Goal: Communication & Community: Answer question/provide support

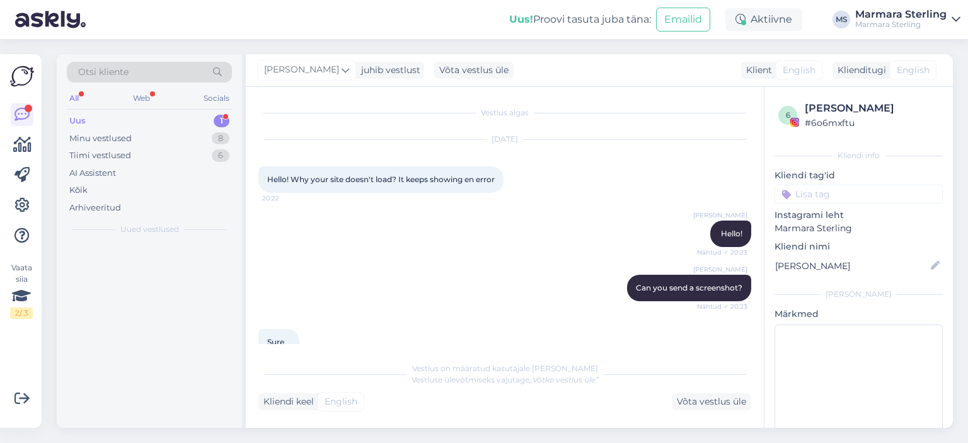
scroll to position [626, 0]
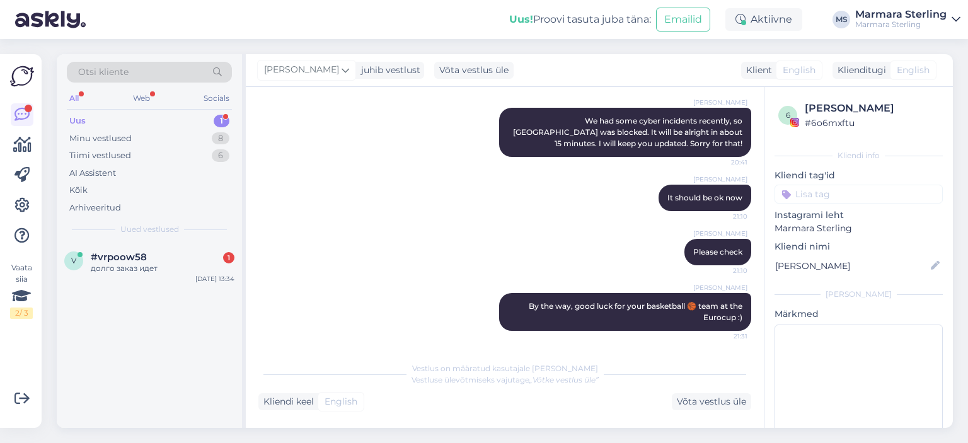
click at [155, 280] on div "v #vrpoow58 1 долго заказ идет [DATE] 13:34" at bounding box center [149, 265] width 185 height 45
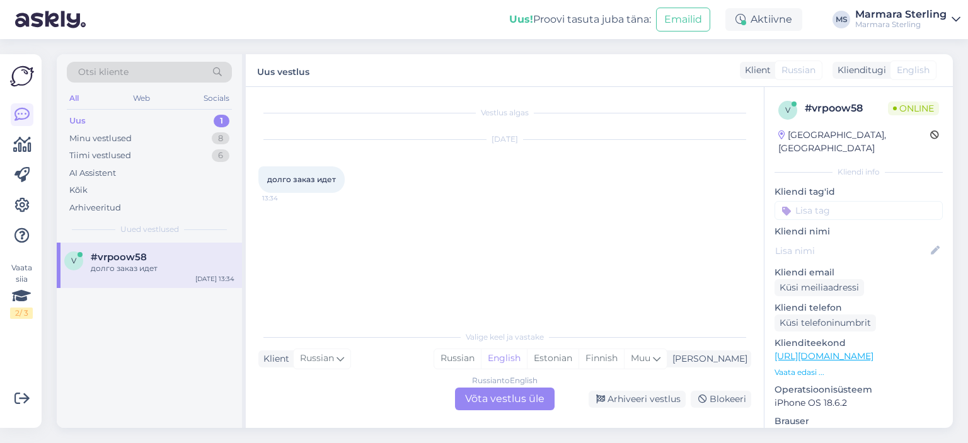
click at [528, 400] on div "Russian to English Võta vestlus üle" at bounding box center [505, 398] width 100 height 23
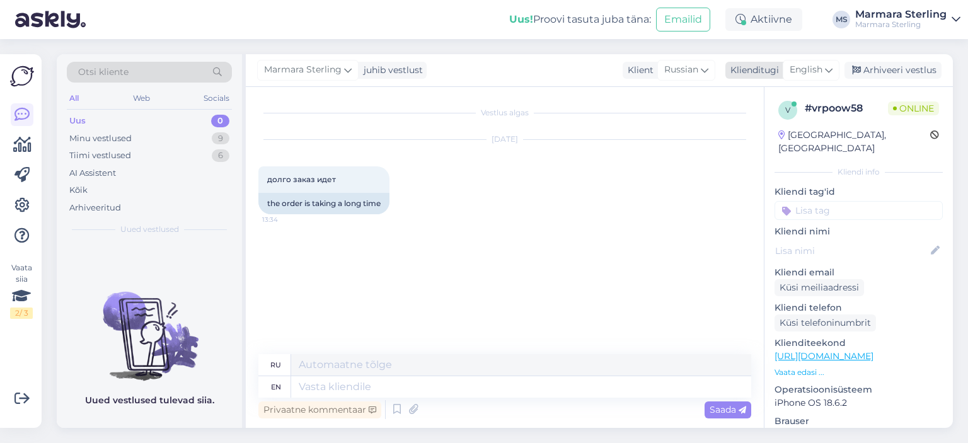
click at [811, 63] on span "English" at bounding box center [805, 70] width 33 height 14
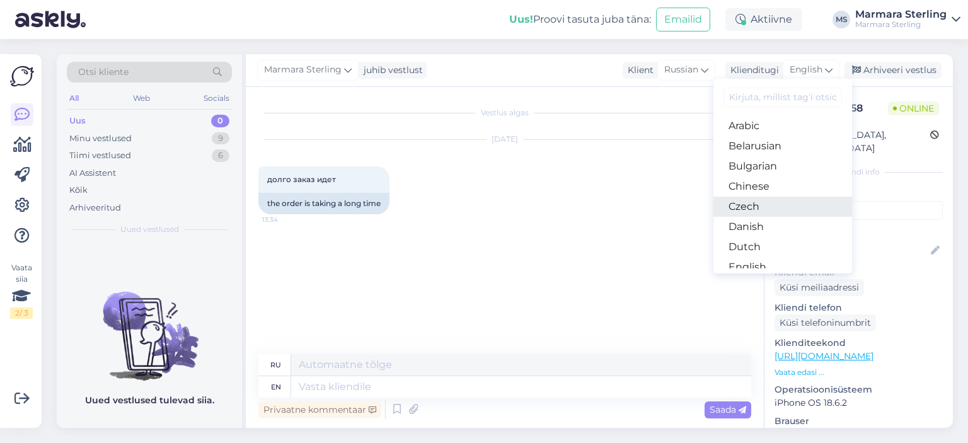
scroll to position [63, 0]
click at [766, 224] on link "Estonian" at bounding box center [782, 224] width 139 height 20
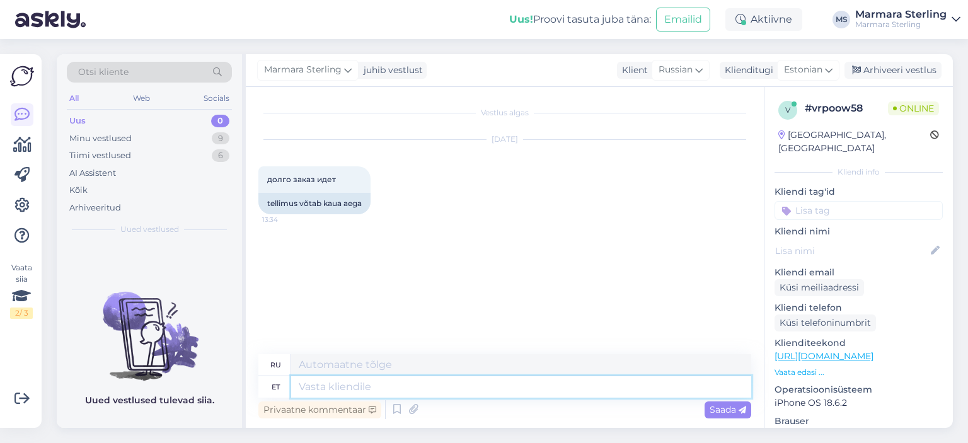
click at [404, 381] on textarea at bounding box center [521, 386] width 460 height 21
type textarea "Tere"
type textarea "Привет"
type textarea "Kuidas"
type textarea "Как"
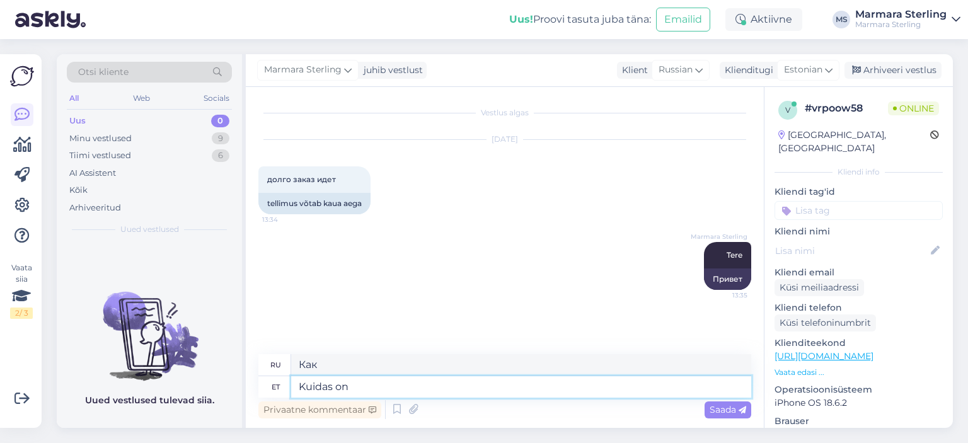
type textarea "Kuidas on"
type textarea "Как вы?"
type textarea "Kuidas on Teie tellimuse n"
type textarea "Как ваш заказ?"
type textarea "Kuidas on Teie tellimuse number?"
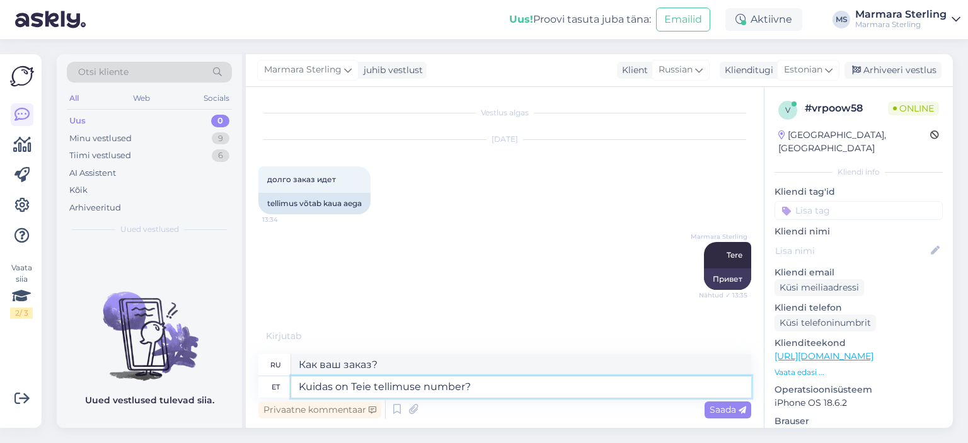
type textarea "Какой номер вашего заказа?"
click at [355, 393] on textarea "Kuidas on Teie tellimuse number?" at bounding box center [521, 386] width 460 height 21
type textarea "[PERSON_NAME] on teie tellimuse number?"
click at [747, 408] on div "Saada" at bounding box center [727, 409] width 47 height 17
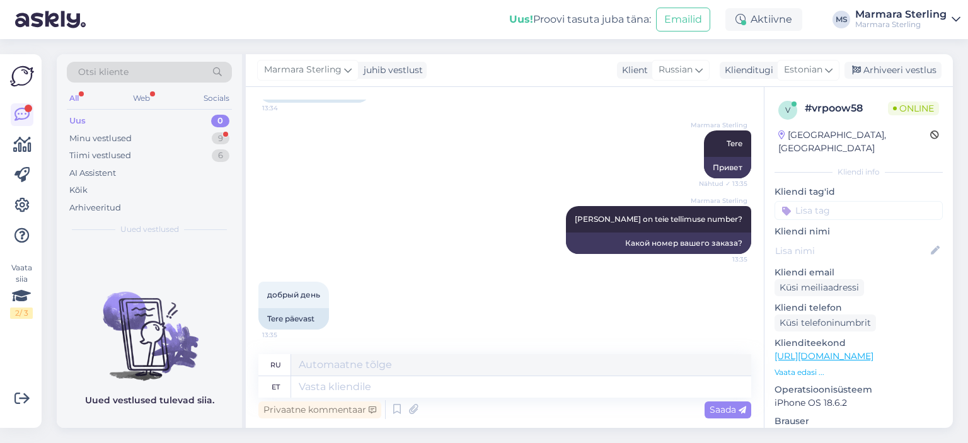
scroll to position [187, 0]
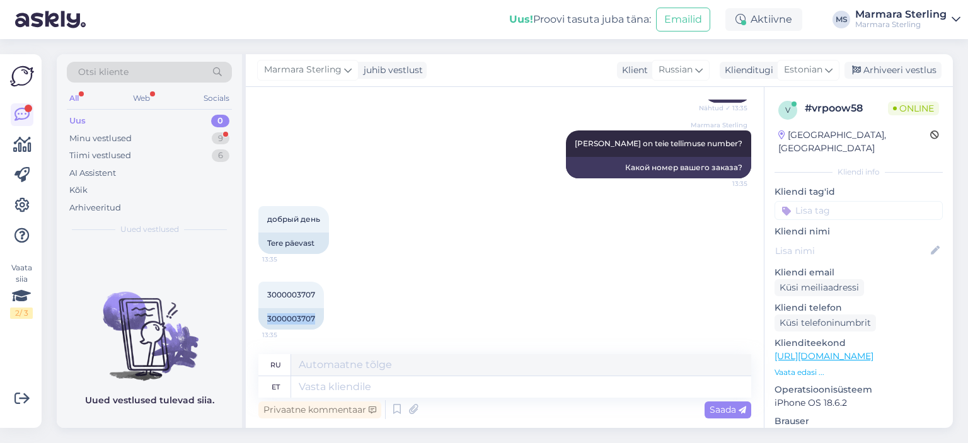
drag, startPoint x: 267, startPoint y: 319, endPoint x: 323, endPoint y: 322, distance: 55.5
click at [323, 322] on div "3000003707 13:35 3000003707" at bounding box center [504, 306] width 493 height 76
copy div "3000003707"
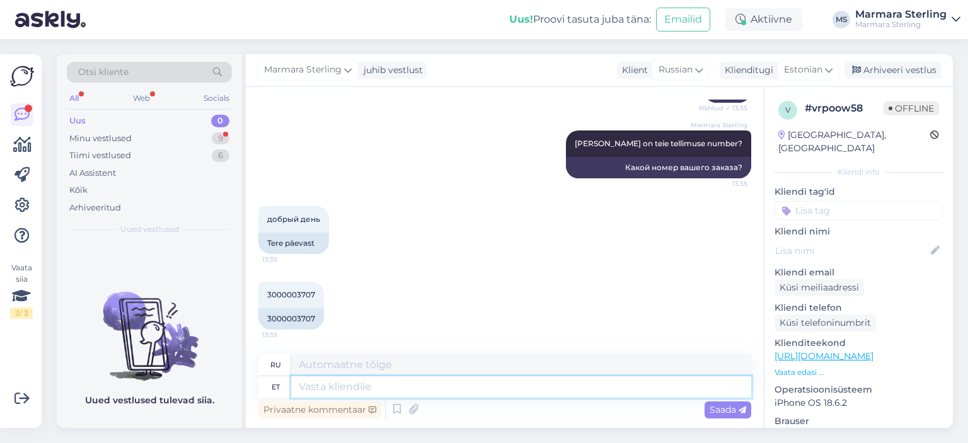
click at [461, 381] on textarea at bounding box center [521, 386] width 460 height 21
type textarea "Pakk"
type textarea "Упаковка"
type textarea "P"
type textarea "Tellimus o"
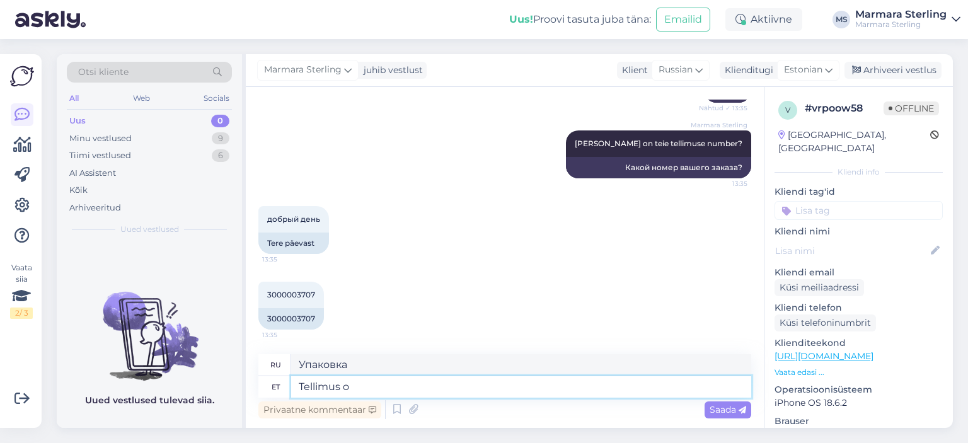
type textarea "Заказ"
type textarea "Tellimus on pa"
type textarea "Порядок такой:"
type textarea "Tellimus on pakitud"
type textarea "Заказ упакован."
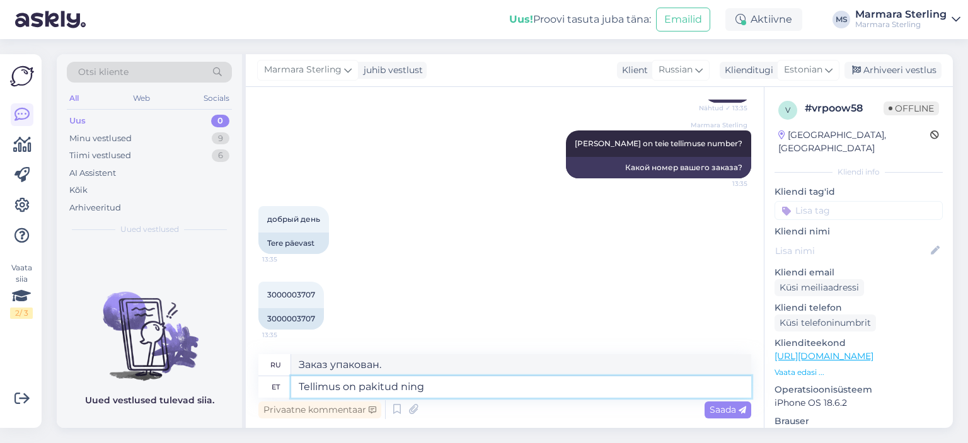
type textarea "Tellimus on pakitud ning l"
type textarea "Заказ упакован и"
type textarea "[PERSON_NAME] on pakitud ning läheb t"
type textarea "Заказ упакован и готов к отправке."
type textarea "[PERSON_NAME] on pakitud ning läheb täna t"
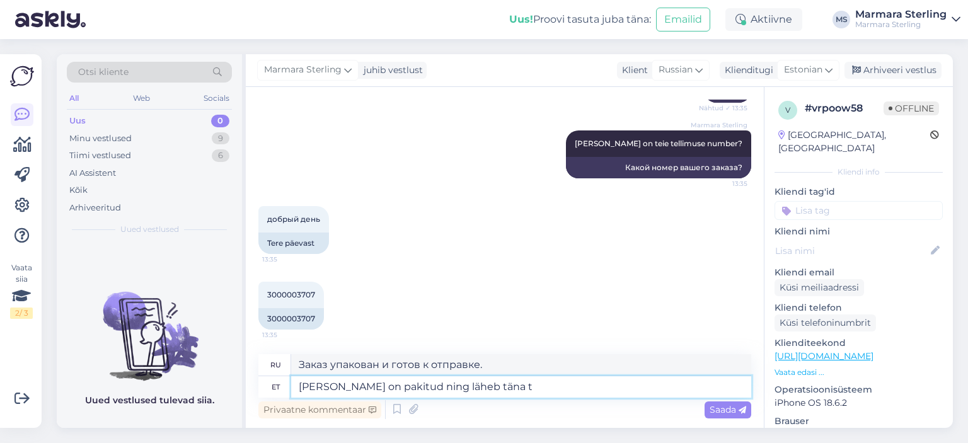
type textarea "Заказ упакован и будет отправлен сегодня."
type textarea "[PERSON_NAME] on pakitud ning läheb [PERSON_NAME]."
click at [733, 411] on span "Saada" at bounding box center [727, 409] width 37 height 11
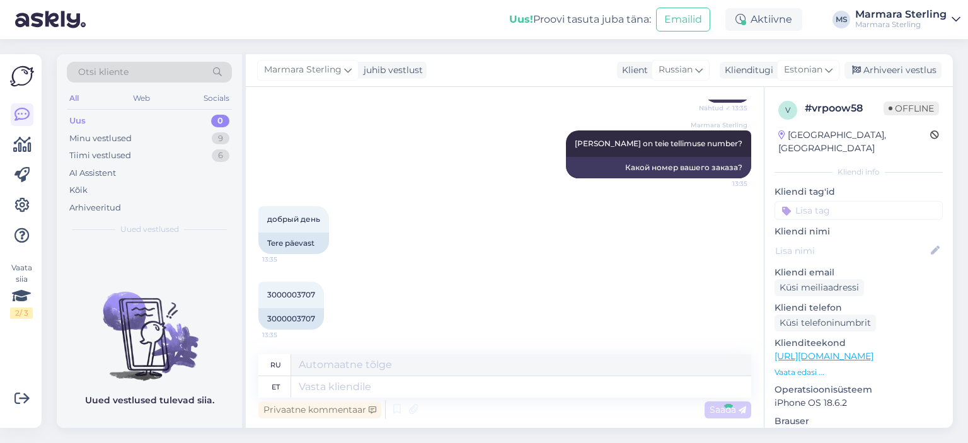
scroll to position [263, 0]
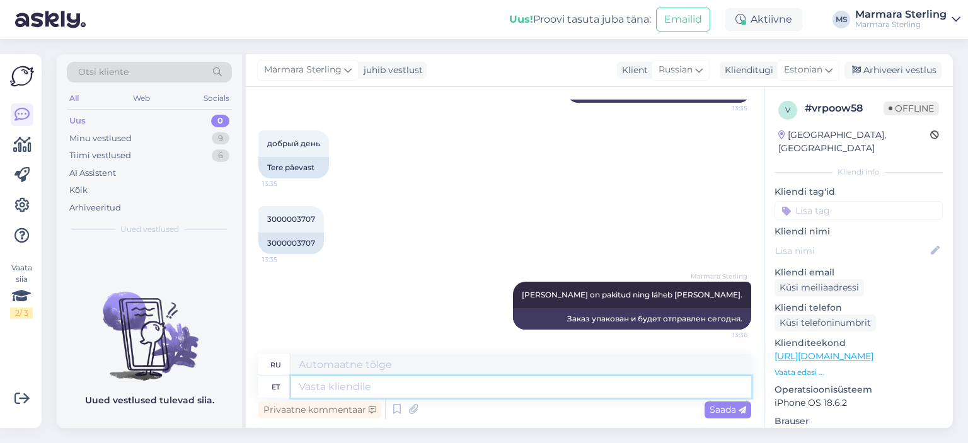
click at [553, 396] on textarea at bounding box center [521, 386] width 460 height 21
type textarea "Tarneaeg o"
type textarea "Срок поставки"
type textarea "Tarneaeg on me"
type textarea "Срок доставки составляет"
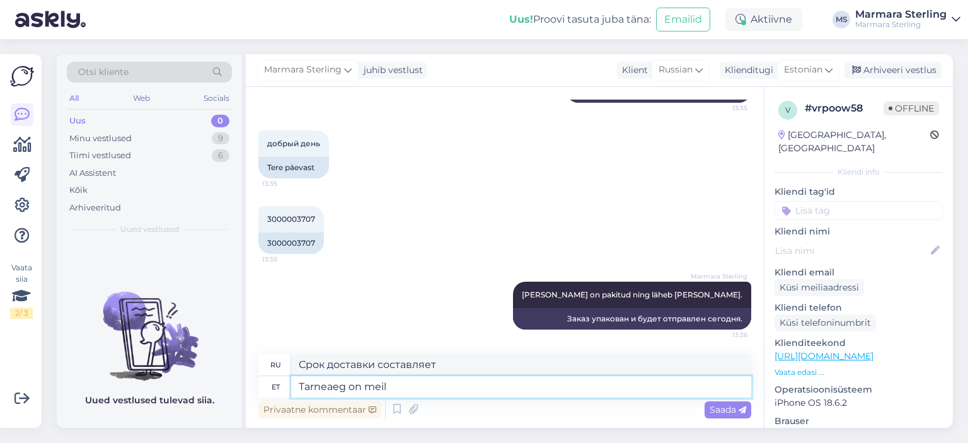
type textarea "Tarneaeg on meil 2"
type textarea "У нас есть время доставки."
type textarea "Tarneaeg on meil 2-4 tö"
type textarea "Наше время доставки составляет 2-4"
type textarea "Tarneaeg on meil 2-4 tööpäeva :"
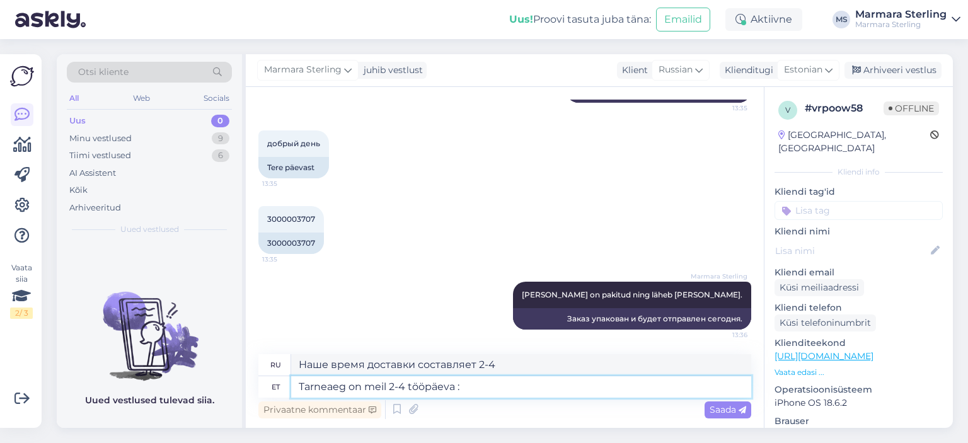
type textarea "Срок доставки составляет 2–4 рабочих дня."
type textarea "Tarneaeg on meil 2-4 tööpäeva :)"
type textarea "Срок доставки 2-4 рабочих дня :)"
type textarea "Tarneaeg on meil 2-4 tööpäeva :)"
click at [720, 405] on span "Saada" at bounding box center [727, 409] width 37 height 11
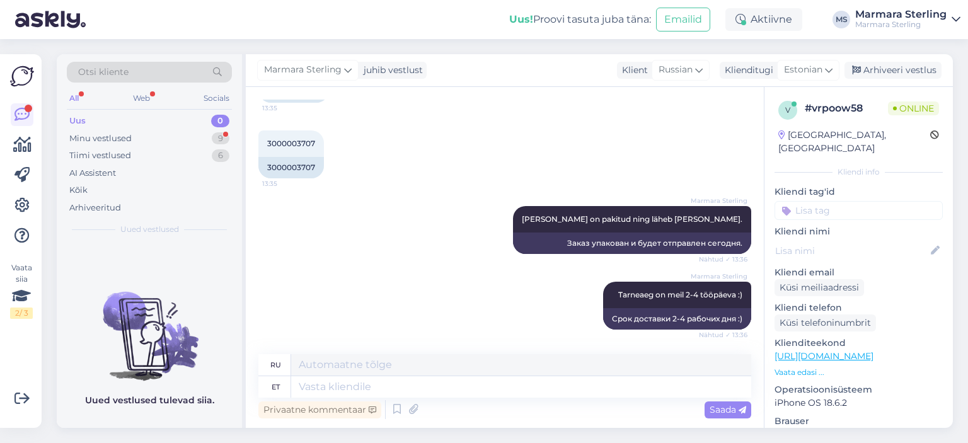
scroll to position [414, 0]
